Goal: Browse casually

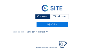
click at [43, 17] on div "Camera's" at bounding box center [42, 16] width 15 height 5
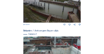
scroll to position [102, 0]
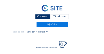
click at [41, 17] on div "Camera's" at bounding box center [42, 16] width 15 height 5
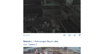
scroll to position [186, 0]
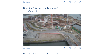
click at [38, 21] on img at bounding box center [51, 30] width 57 height 32
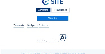
scroll to position [17, 0]
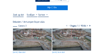
click at [31, 33] on img at bounding box center [32, 39] width 39 height 22
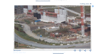
drag, startPoint x: 32, startPoint y: 14, endPoint x: 41, endPoint y: 21, distance: 11.4
click at [45, 23] on img at bounding box center [52, 26] width 76 height 43
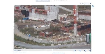
drag, startPoint x: 61, startPoint y: 27, endPoint x: 34, endPoint y: 21, distance: 26.7
click at [33, 20] on img at bounding box center [52, 26] width 76 height 43
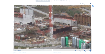
drag, startPoint x: 62, startPoint y: 25, endPoint x: 50, endPoint y: 29, distance: 12.5
click at [52, 30] on img at bounding box center [52, 26] width 76 height 43
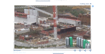
drag, startPoint x: 42, startPoint y: 28, endPoint x: 54, endPoint y: 30, distance: 11.9
click at [54, 30] on img at bounding box center [52, 26] width 76 height 43
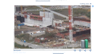
drag, startPoint x: 34, startPoint y: 27, endPoint x: 43, endPoint y: 28, distance: 8.8
click at [43, 28] on img at bounding box center [52, 26] width 76 height 43
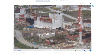
drag, startPoint x: 37, startPoint y: 27, endPoint x: 43, endPoint y: 29, distance: 6.4
click at [43, 29] on img at bounding box center [52, 26] width 76 height 43
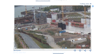
drag, startPoint x: 36, startPoint y: 29, endPoint x: 68, endPoint y: 34, distance: 31.5
click at [68, 34] on img at bounding box center [52, 26] width 76 height 43
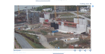
drag, startPoint x: 63, startPoint y: 33, endPoint x: 55, endPoint y: 32, distance: 7.9
click at [55, 32] on img at bounding box center [52, 26] width 76 height 43
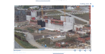
drag, startPoint x: 58, startPoint y: 34, endPoint x: 45, endPoint y: 32, distance: 14.0
click at [45, 32] on img at bounding box center [52, 26] width 76 height 43
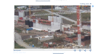
drag, startPoint x: 52, startPoint y: 33, endPoint x: 38, endPoint y: 33, distance: 13.7
click at [38, 33] on img at bounding box center [52, 26] width 76 height 43
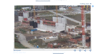
drag, startPoint x: 38, startPoint y: 33, endPoint x: 47, endPoint y: 34, distance: 8.8
click at [47, 34] on img at bounding box center [52, 26] width 76 height 43
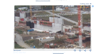
drag, startPoint x: 75, startPoint y: 12, endPoint x: 53, endPoint y: 10, distance: 22.6
click at [53, 10] on img at bounding box center [52, 26] width 76 height 43
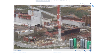
drag, startPoint x: 53, startPoint y: 12, endPoint x: 51, endPoint y: 10, distance: 3.6
click at [51, 10] on img at bounding box center [52, 26] width 76 height 43
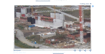
drag, startPoint x: 42, startPoint y: 12, endPoint x: 61, endPoint y: 13, distance: 19.7
click at [61, 13] on img at bounding box center [52, 26] width 76 height 43
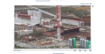
drag, startPoint x: 62, startPoint y: 17, endPoint x: 41, endPoint y: 14, distance: 20.9
click at [41, 14] on img at bounding box center [52, 26] width 76 height 43
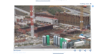
drag, startPoint x: 71, startPoint y: 17, endPoint x: 45, endPoint y: 15, distance: 26.5
click at [45, 15] on img at bounding box center [52, 26] width 76 height 43
